Goal: Communication & Community: Ask a question

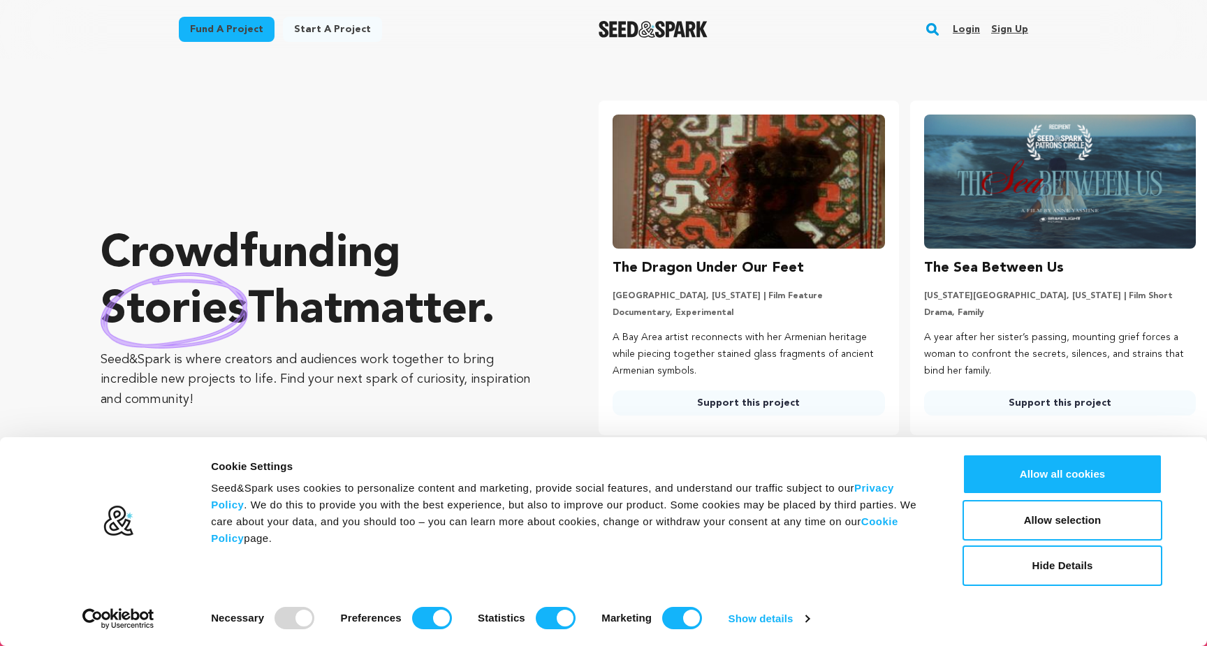
click at [970, 34] on link "Login" at bounding box center [966, 29] width 27 height 22
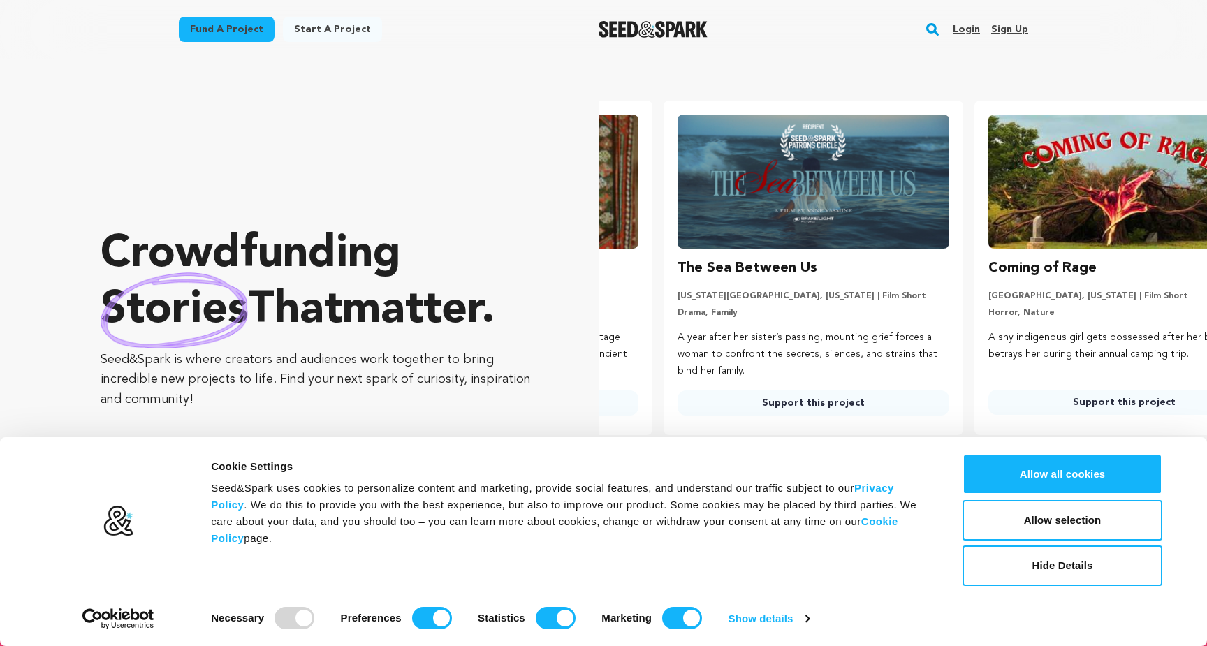
scroll to position [0, 322]
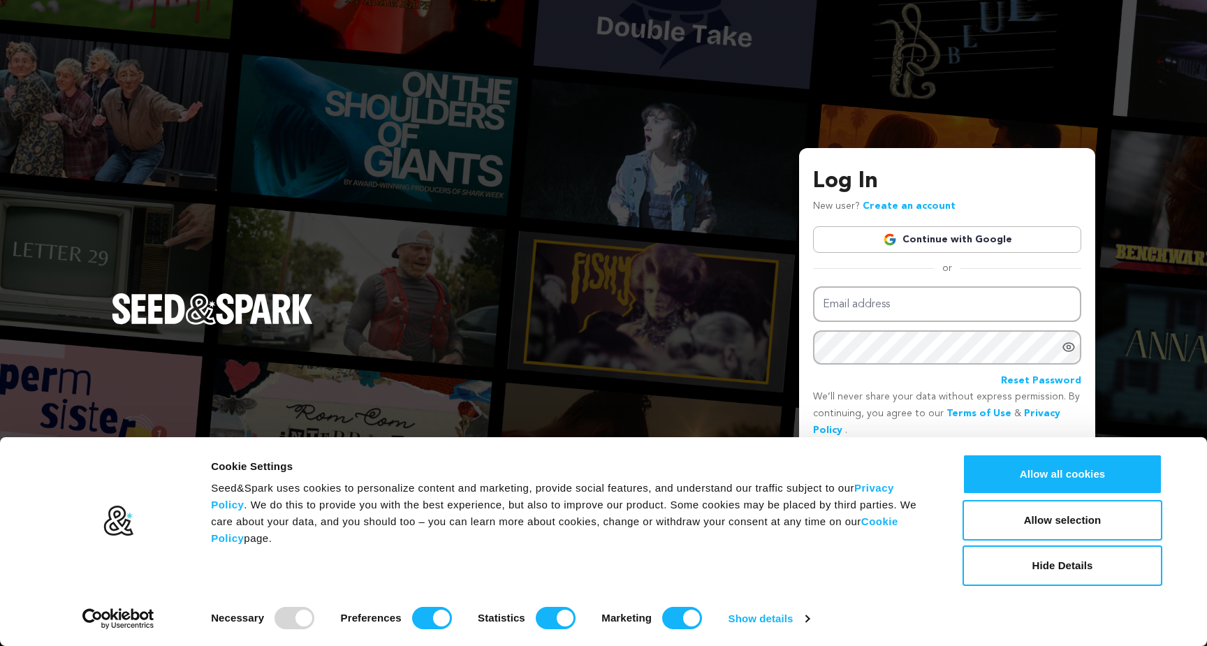
click at [923, 245] on link "Continue with Google" at bounding box center [947, 239] width 268 height 27
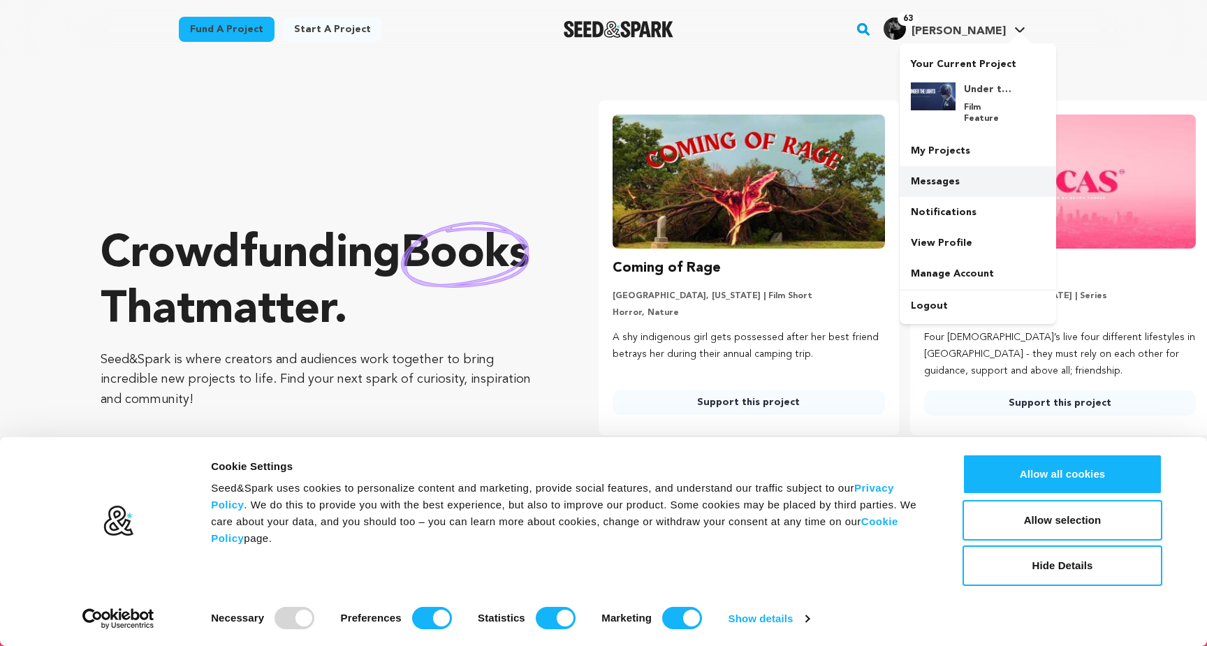
click at [926, 166] on link "Messages" at bounding box center [978, 181] width 156 height 31
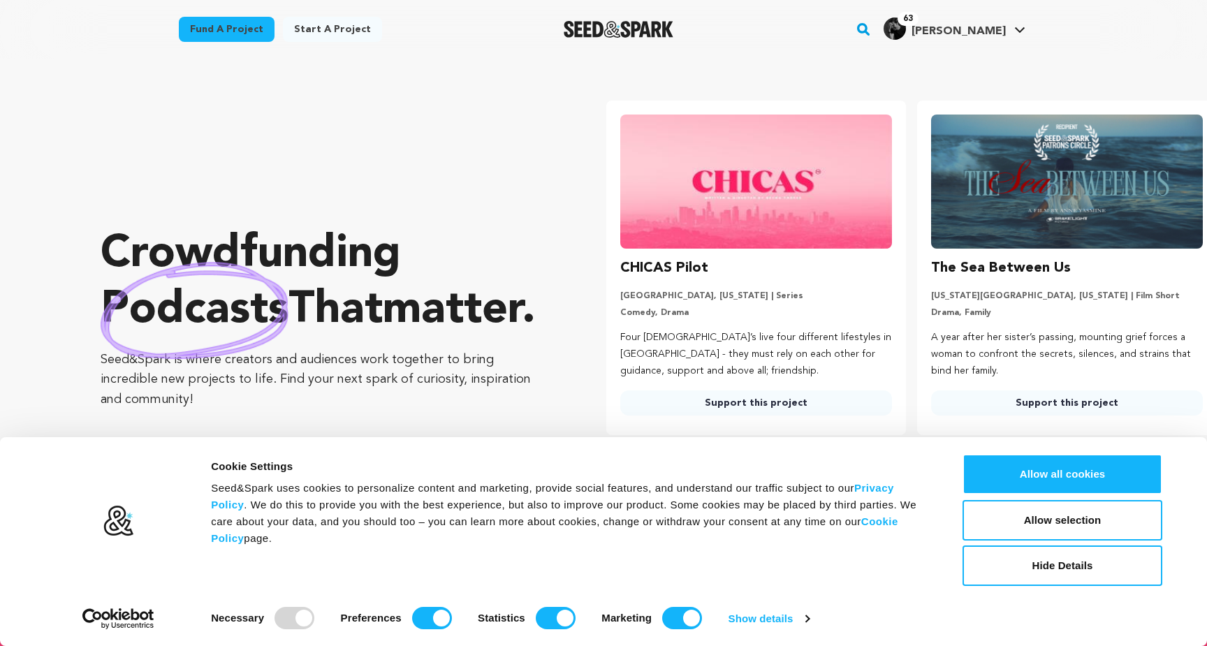
scroll to position [0, 322]
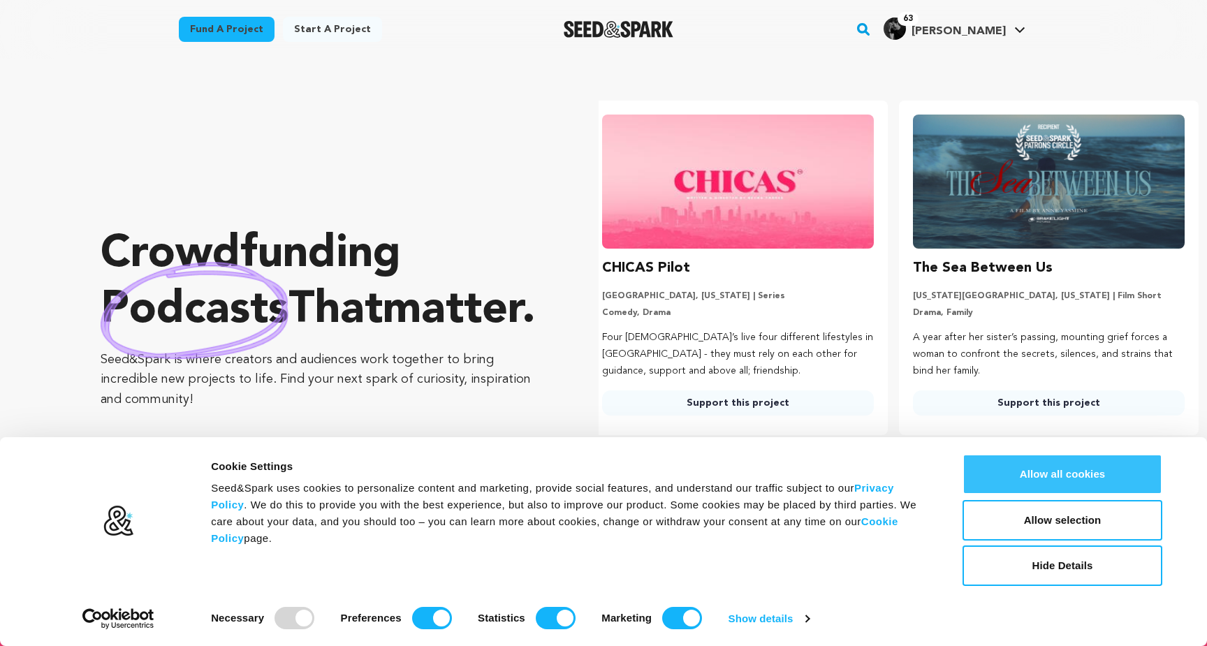
click at [1050, 478] on button "Allow all cookies" at bounding box center [1063, 474] width 200 height 41
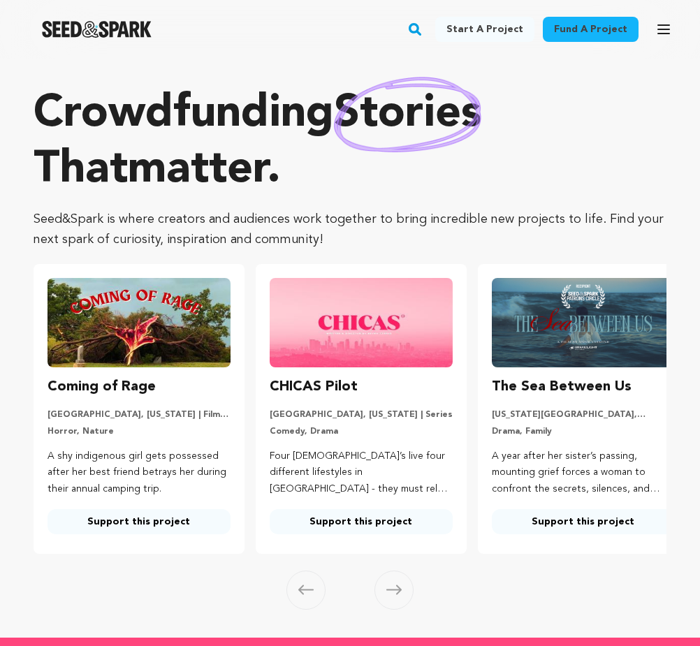
scroll to position [0, 22]
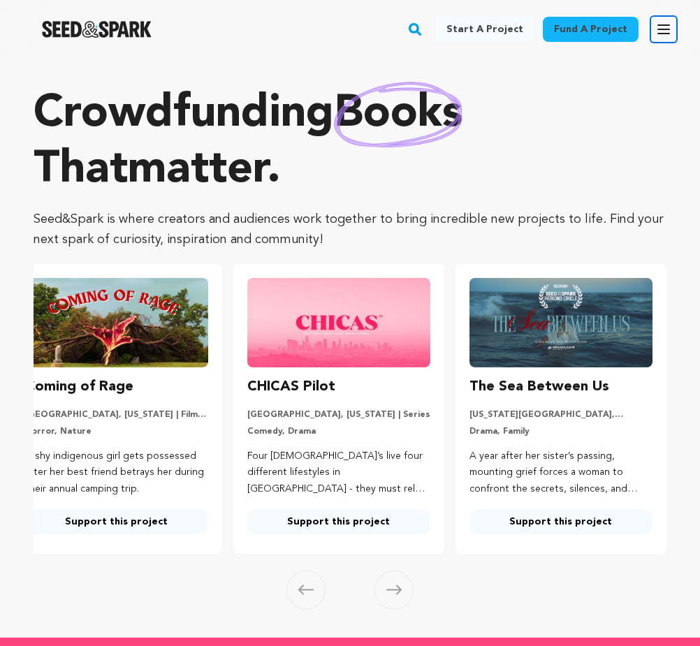
click at [667, 30] on icon "button" at bounding box center [663, 29] width 17 height 17
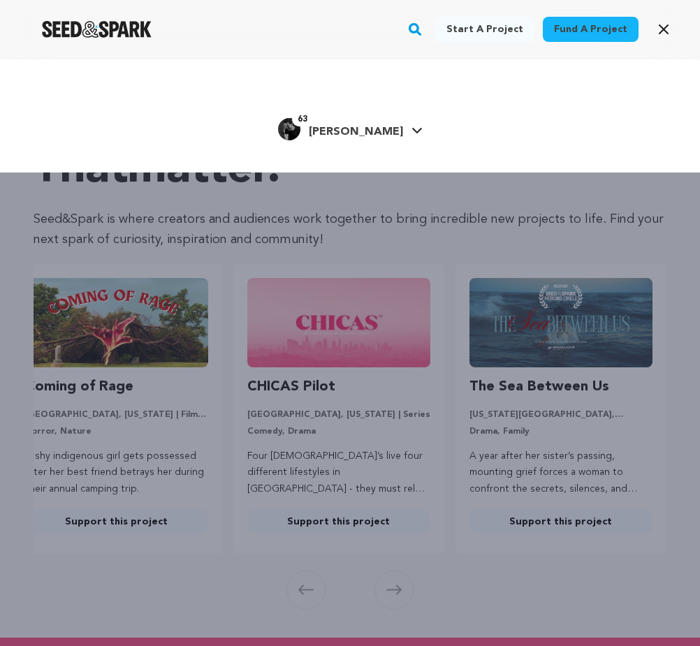
click at [390, 125] on link "63 Miles L. Miles L." at bounding box center [350, 127] width 145 height 25
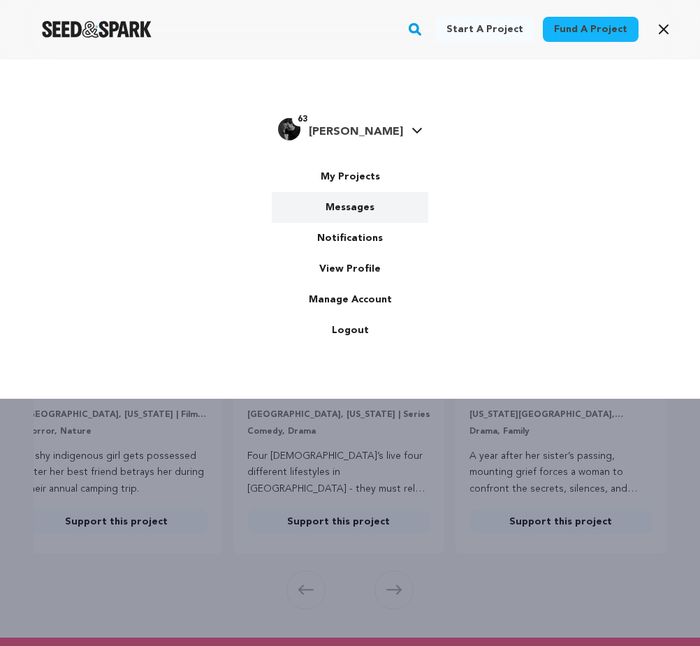
click at [349, 202] on link "Messages" at bounding box center [350, 207] width 156 height 31
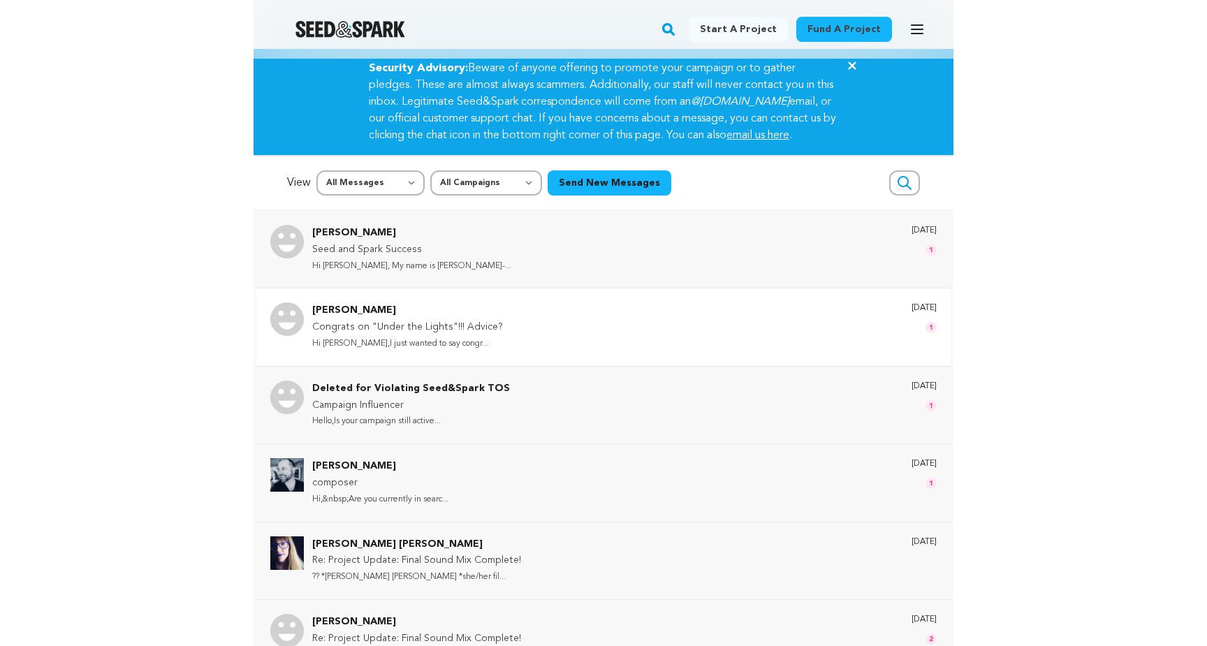
scroll to position [20, 0]
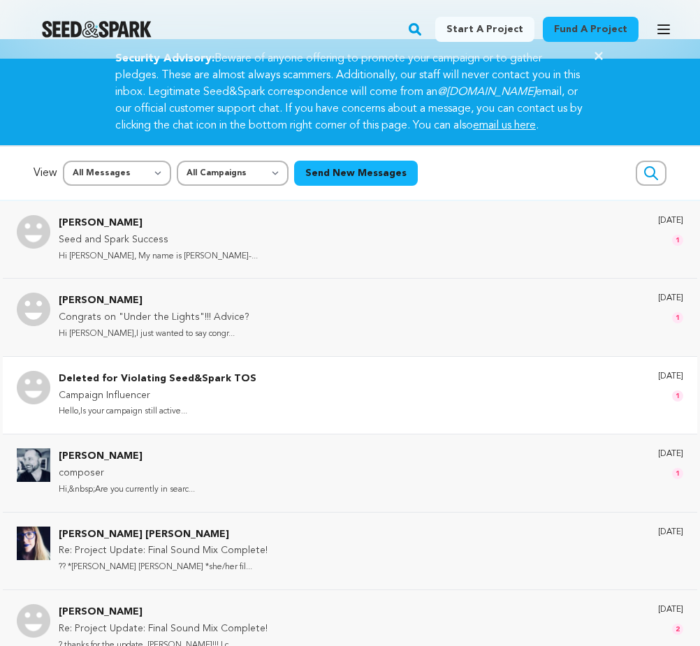
click at [476, 407] on div "Deleted for Violating Seed&Spark TOS Campaign Influencer Hello,Is your campaign…" at bounding box center [371, 395] width 624 height 49
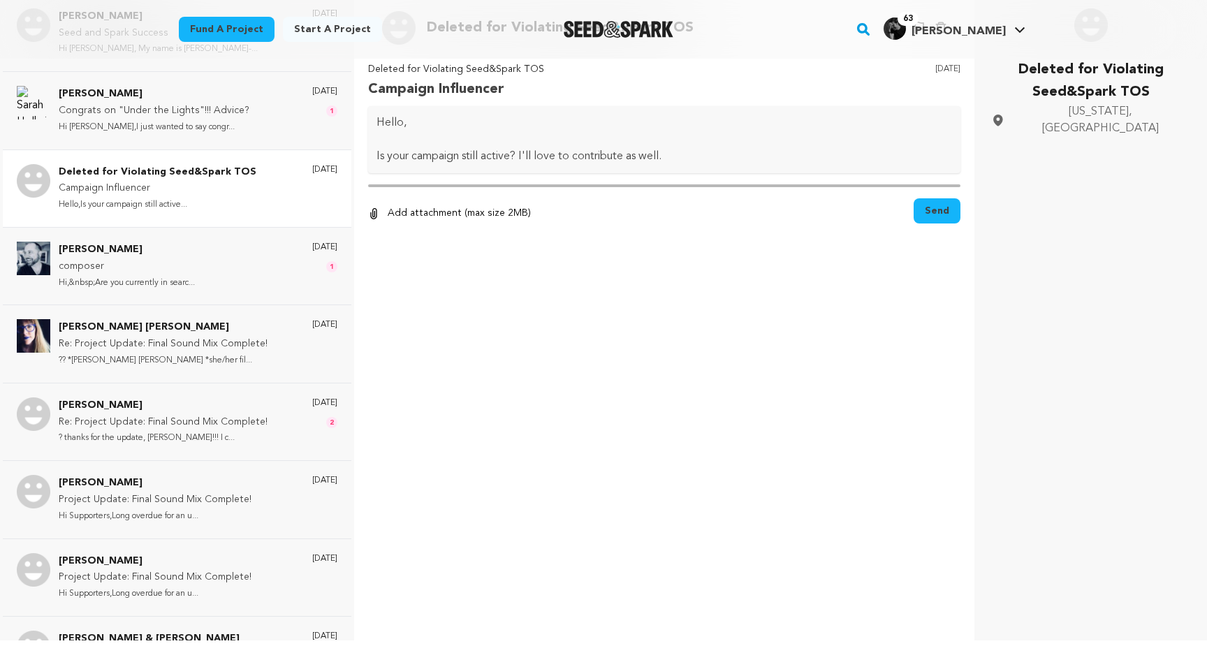
scroll to position [209, 0]
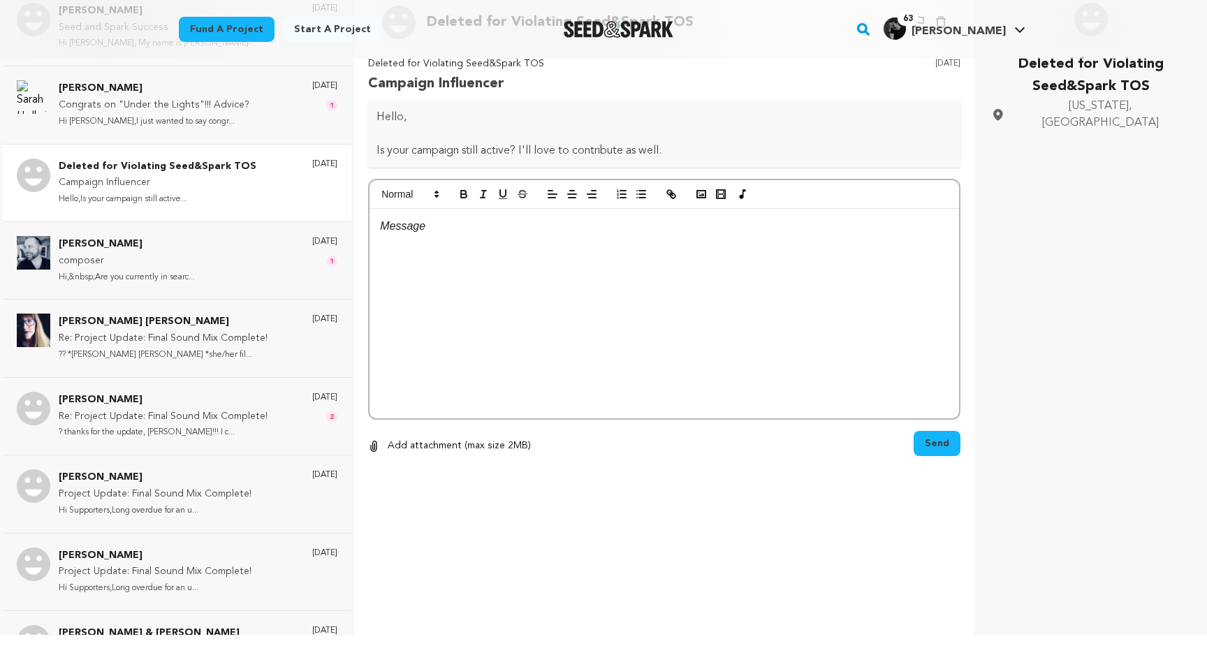
click at [432, 234] on p at bounding box center [664, 226] width 569 height 18
click at [699, 453] on button "Send" at bounding box center [937, 443] width 47 height 25
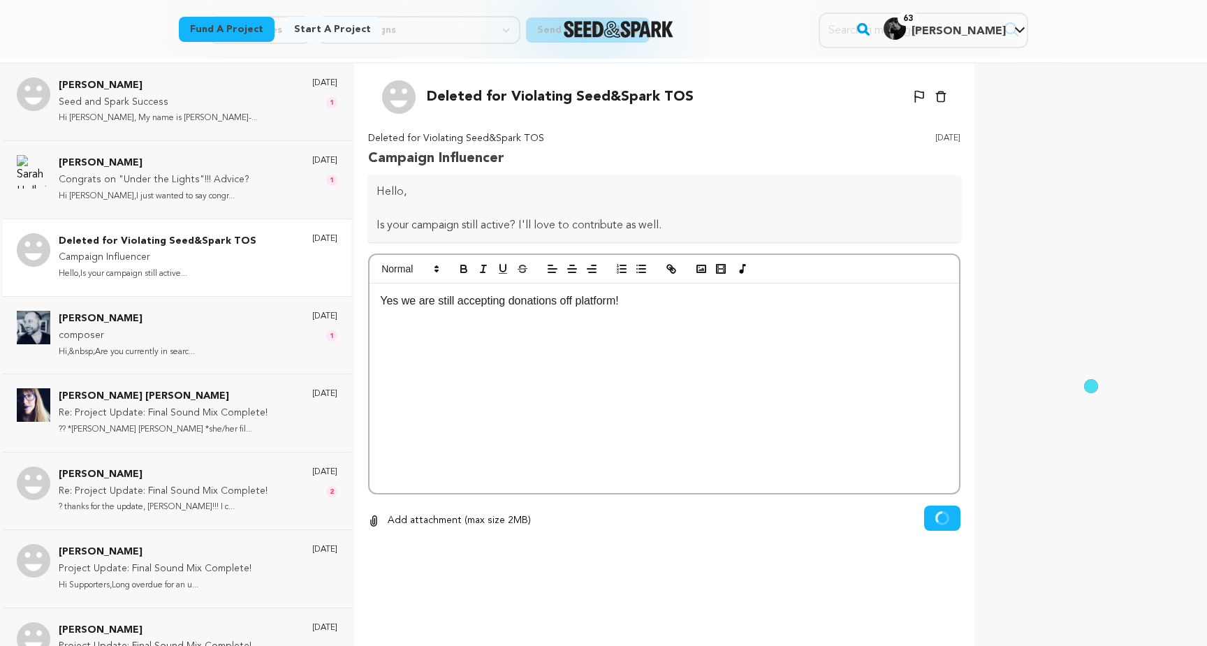
scroll to position [140, 0]
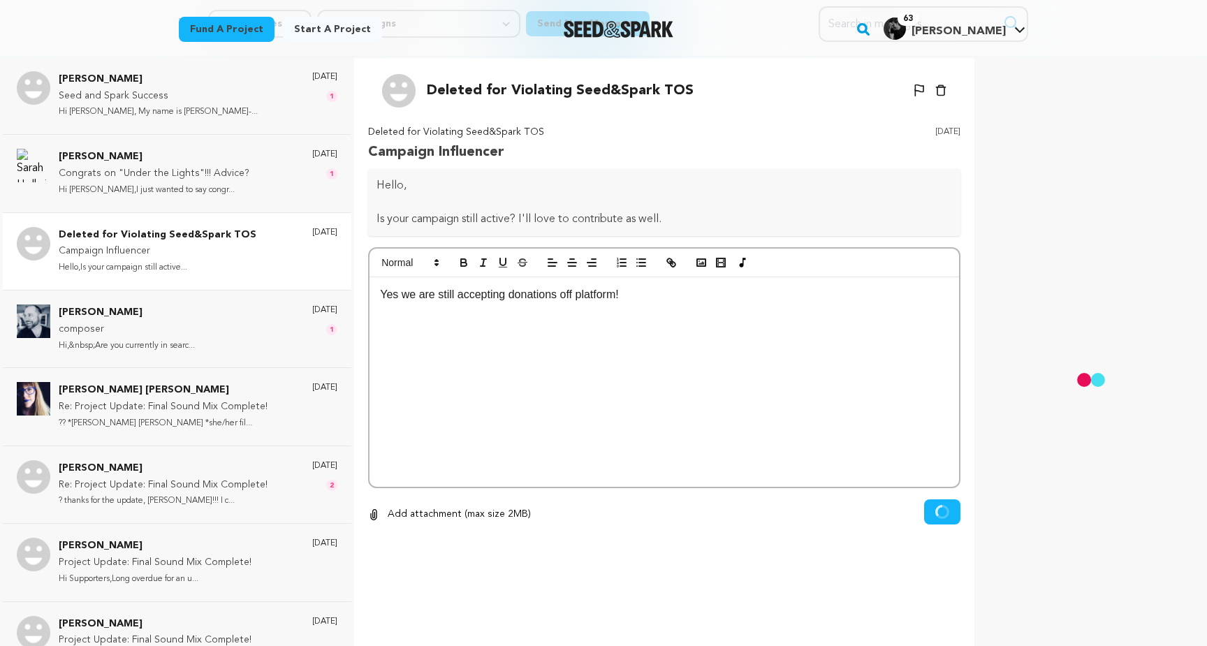
click at [699, 86] on icon "button" at bounding box center [940, 91] width 11 height 12
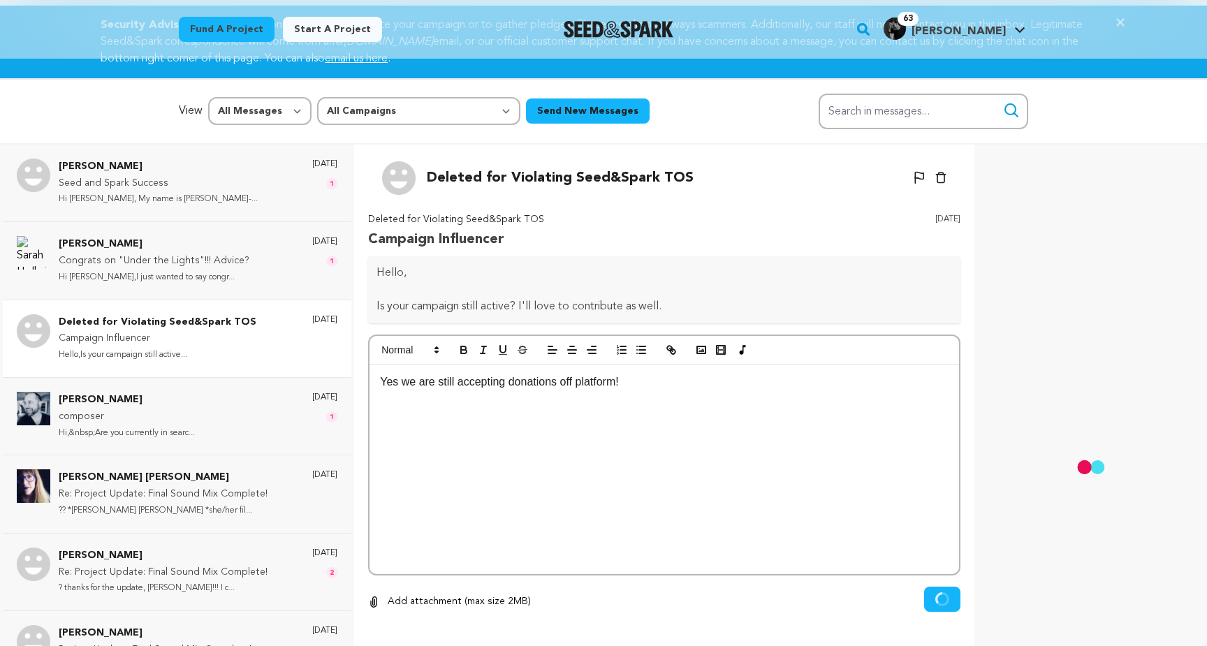
scroll to position [44, 0]
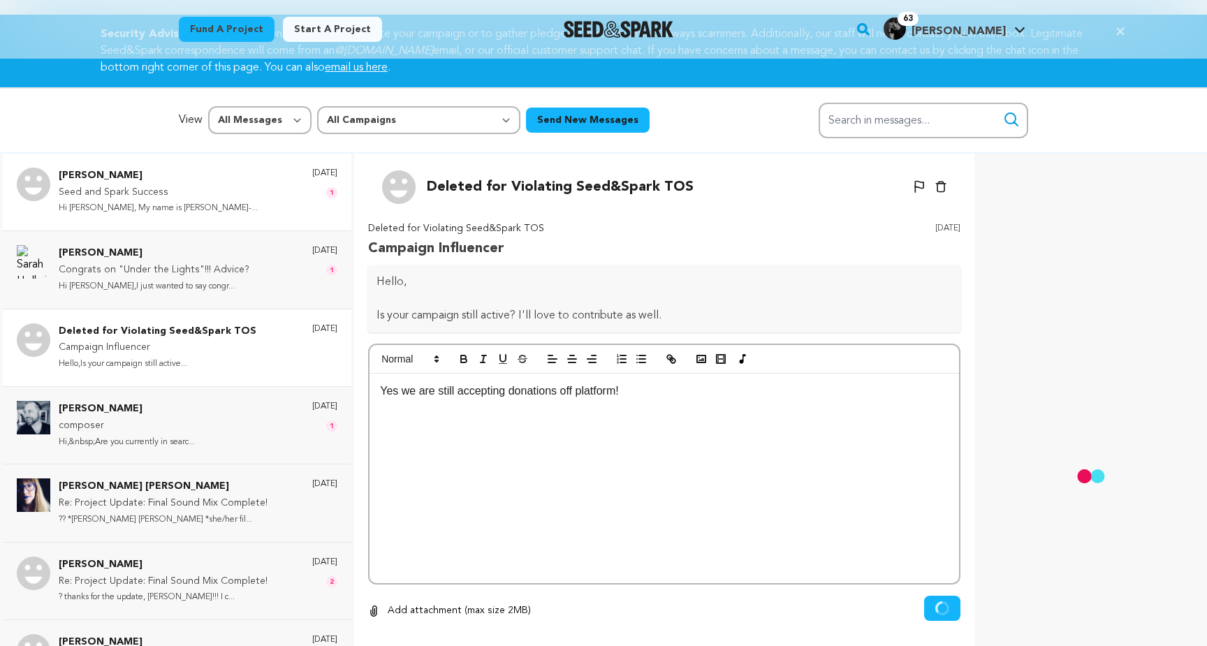
click at [191, 199] on p "Seed and Spark Success" at bounding box center [158, 192] width 199 height 17
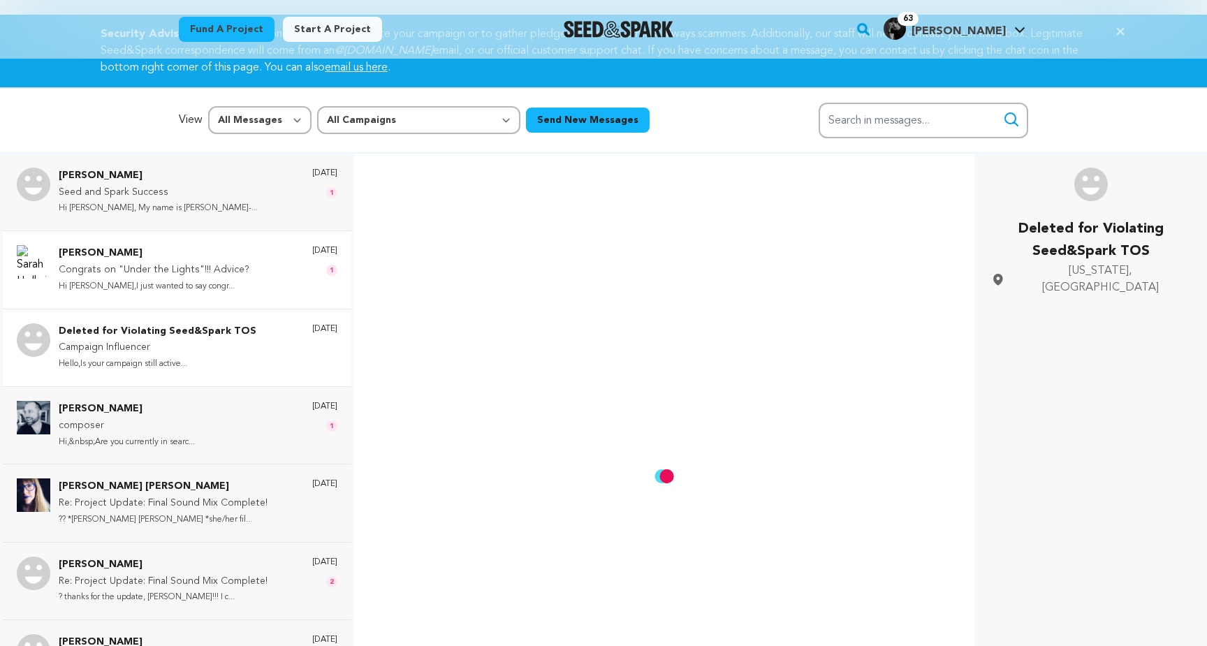
click at [180, 256] on p "[PERSON_NAME]" at bounding box center [154, 253] width 191 height 17
click at [187, 189] on p "Seed and Spark Success" at bounding box center [158, 192] width 199 height 17
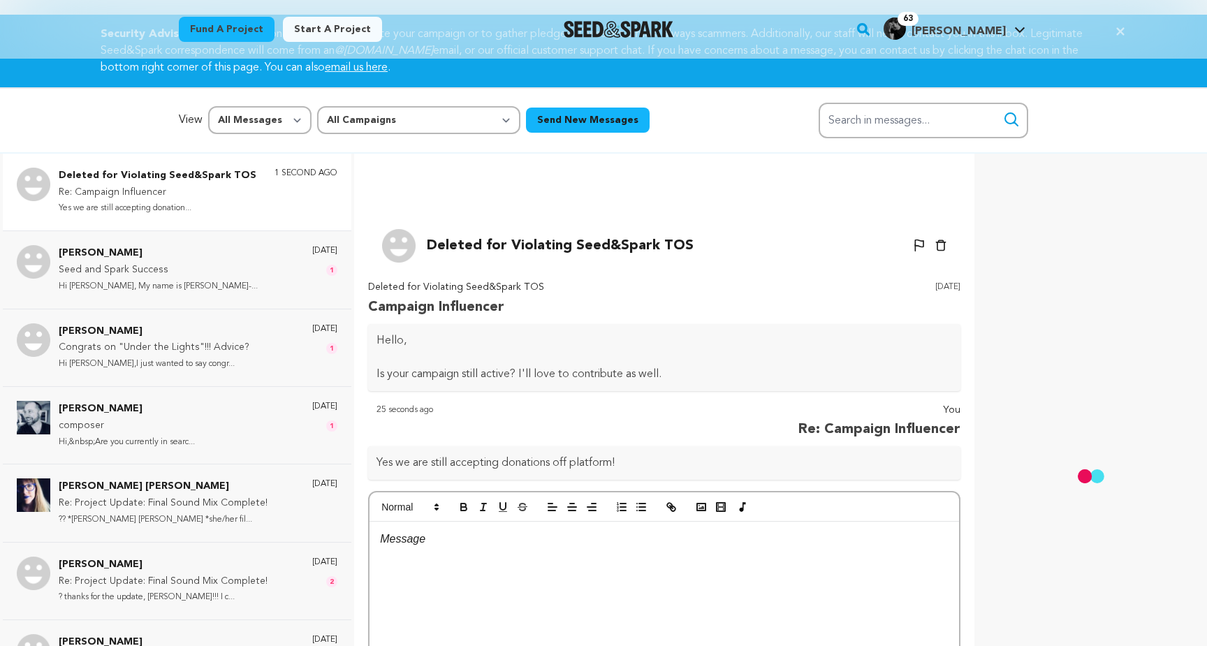
scroll to position [589, 0]
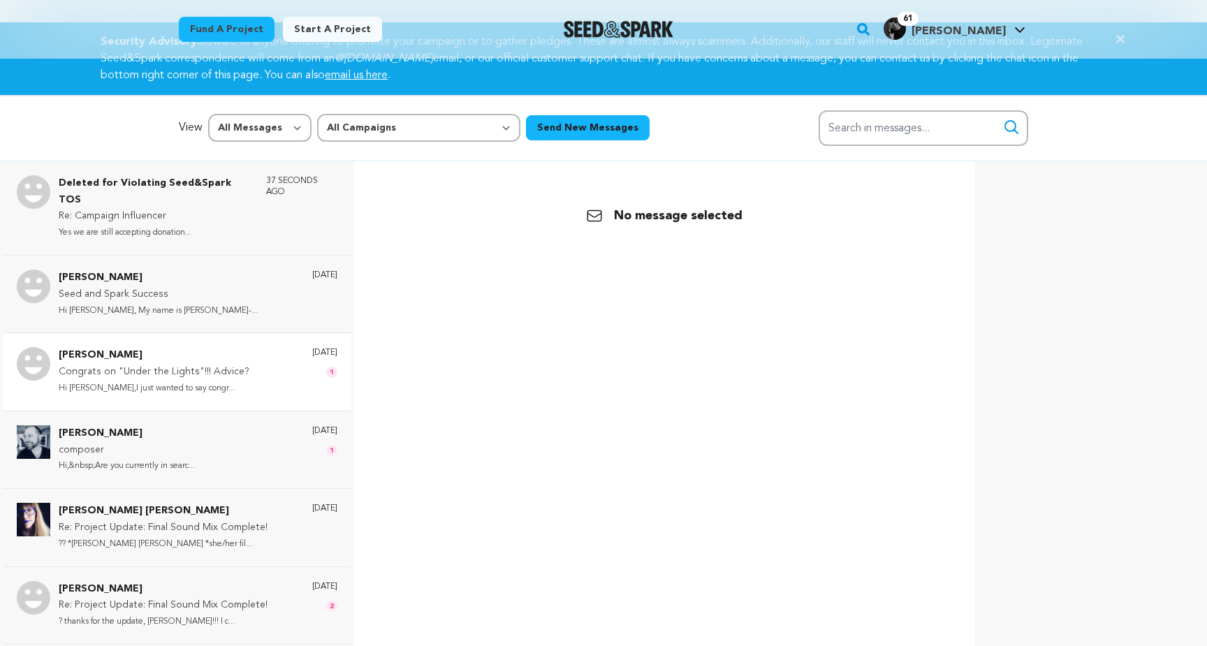
scroll to position [27, 0]
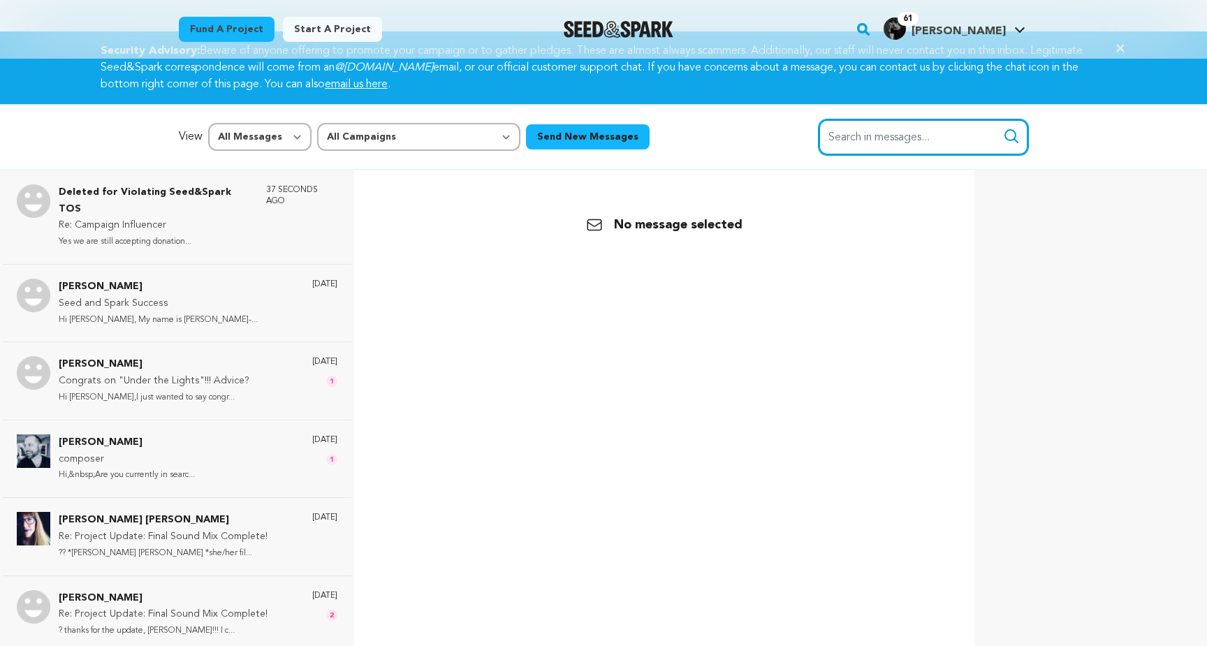
click at [868, 144] on input "Search in messages..." at bounding box center [924, 137] width 210 height 36
type input "[PERSON_NAME]"
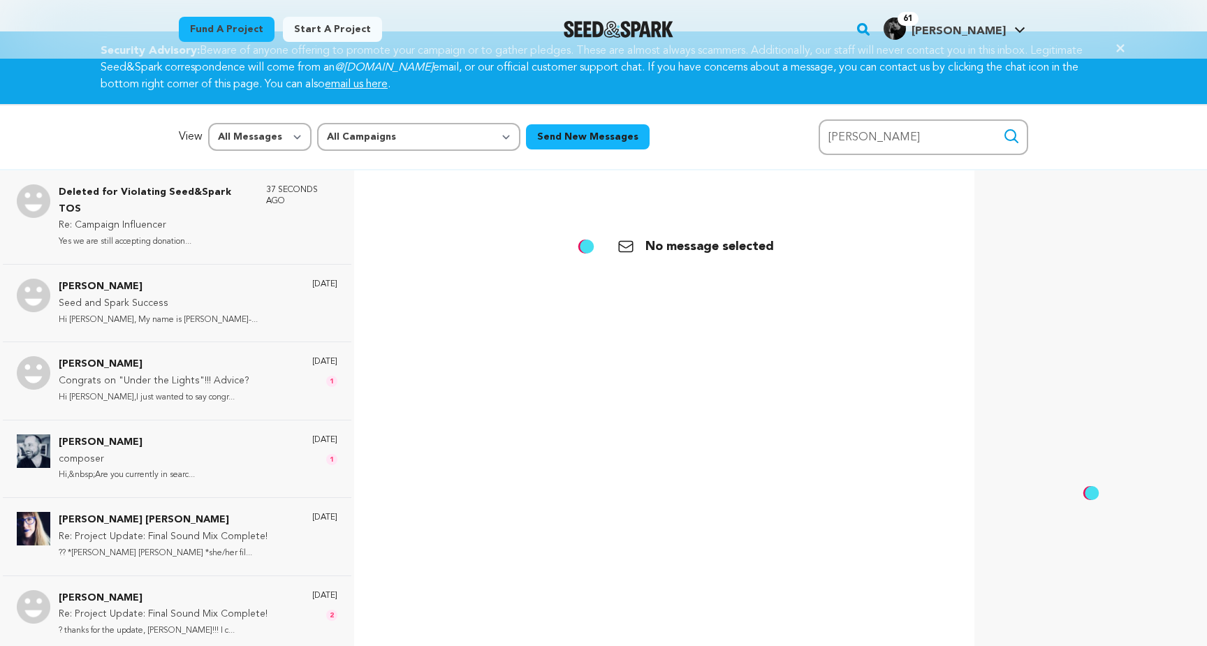
click at [1011, 135] on icon "submit" at bounding box center [1011, 136] width 17 height 17
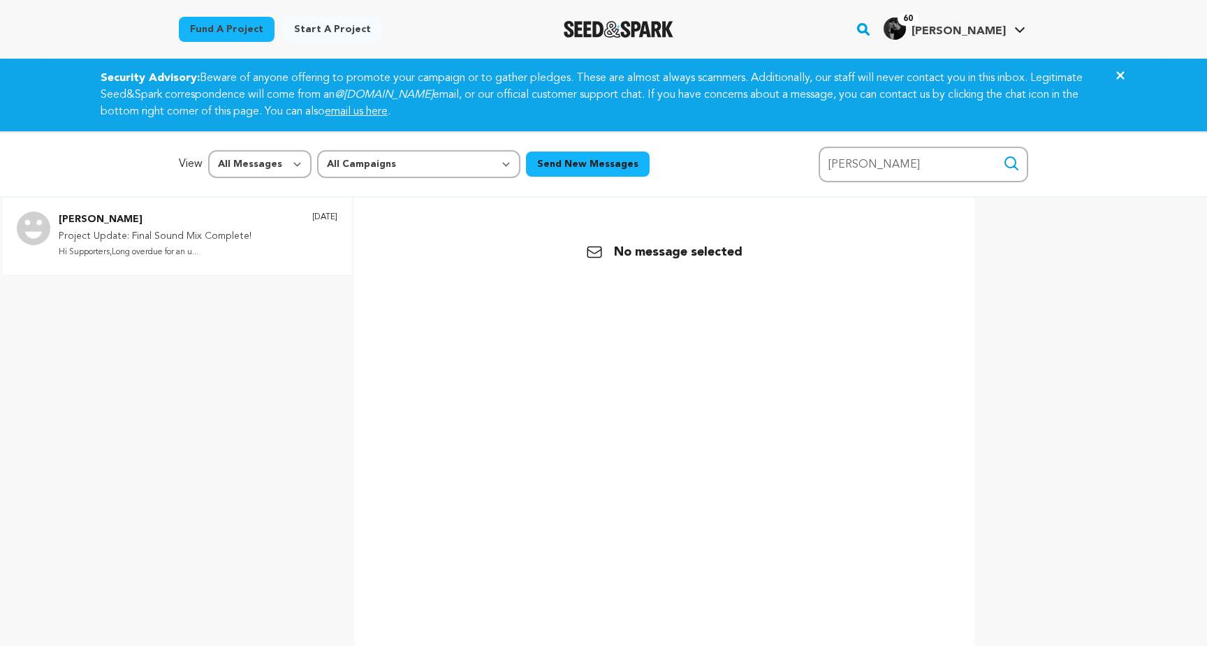
click at [177, 231] on p "Project Update: Final Sound Mix Complete!" at bounding box center [155, 236] width 193 height 17
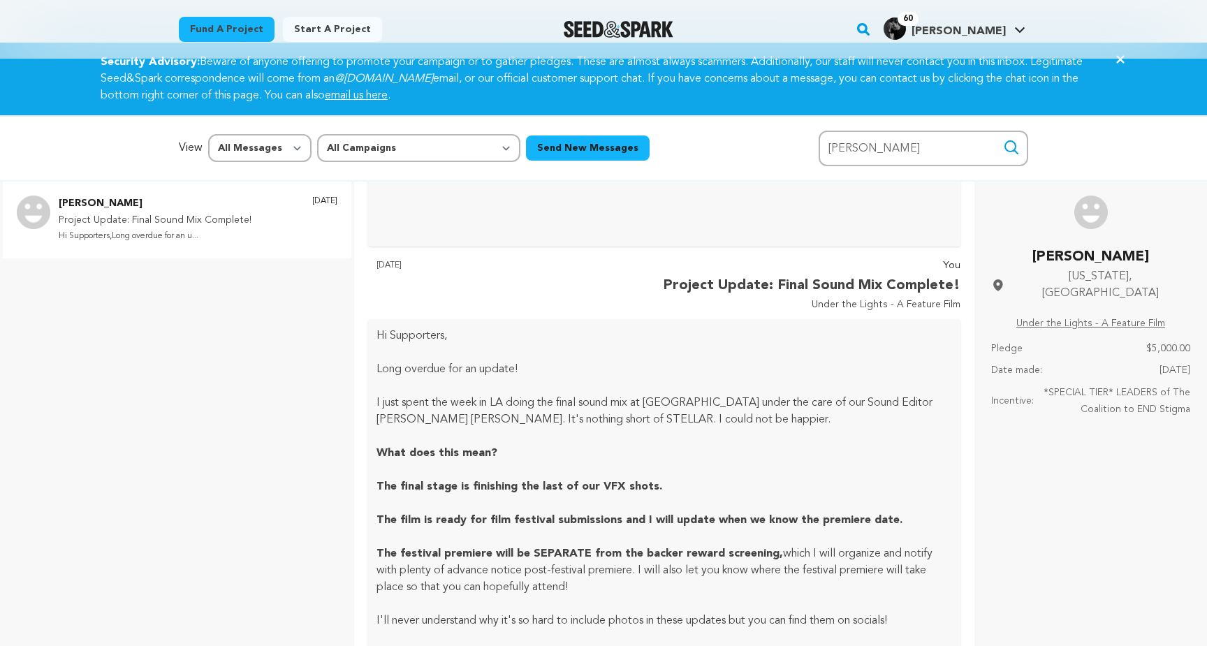
scroll to position [3001, 0]
